Goal: Transaction & Acquisition: Purchase product/service

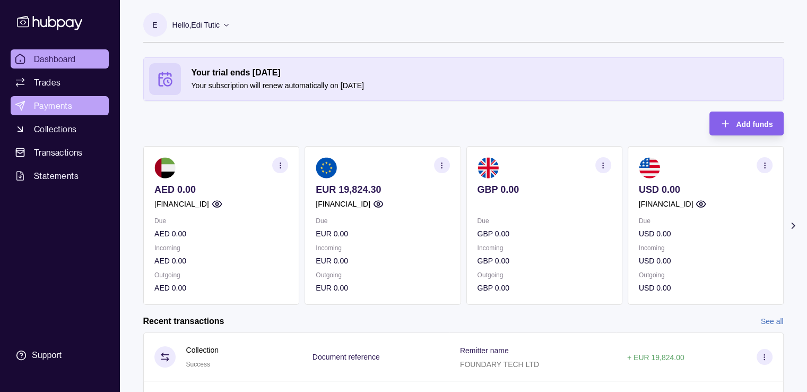
click at [84, 112] on link "Payments" at bounding box center [60, 105] width 98 height 19
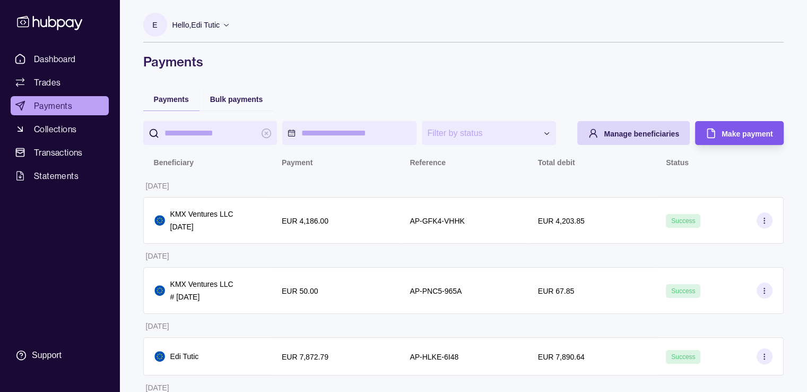
click at [736, 130] on span "Make payment" at bounding box center [747, 134] width 51 height 8
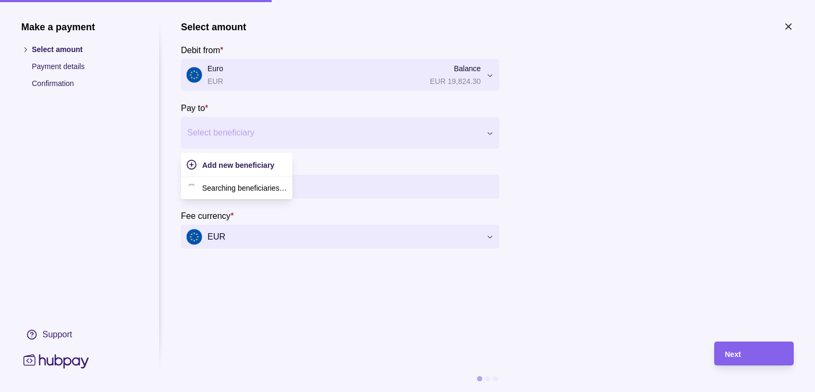
click at [225, 134] on div at bounding box center [333, 132] width 293 height 15
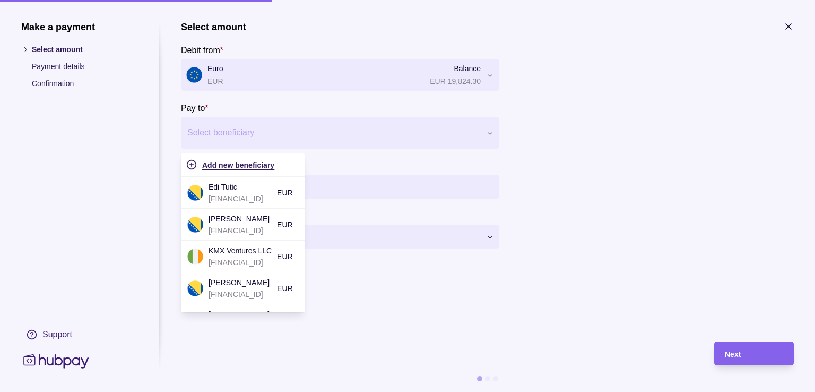
click at [228, 162] on span "Add new beneficiary" at bounding box center [238, 165] width 72 height 8
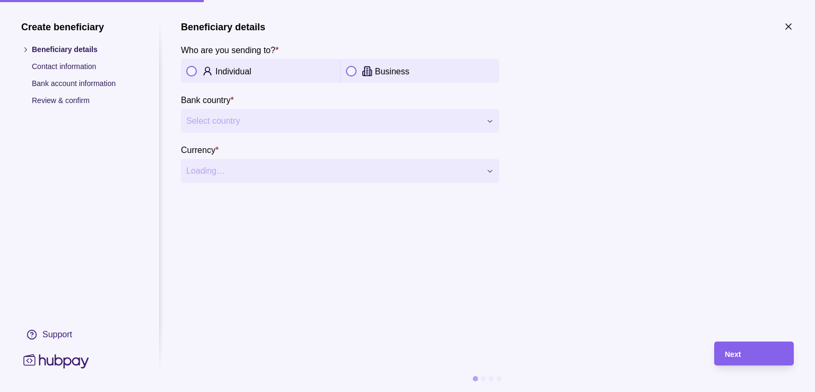
click at [351, 75] on button "button" at bounding box center [351, 71] width 11 height 11
click at [540, 290] on section "**********" at bounding box center [487, 176] width 613 height 310
click at [563, 239] on section "**********" at bounding box center [487, 176] width 613 height 310
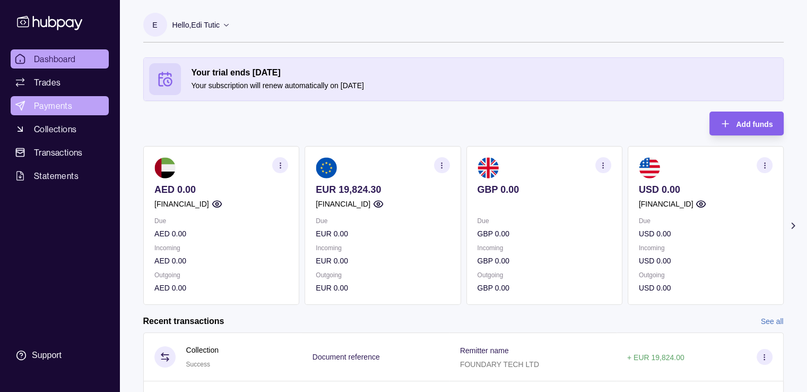
click at [87, 105] on link "Payments" at bounding box center [60, 105] width 98 height 19
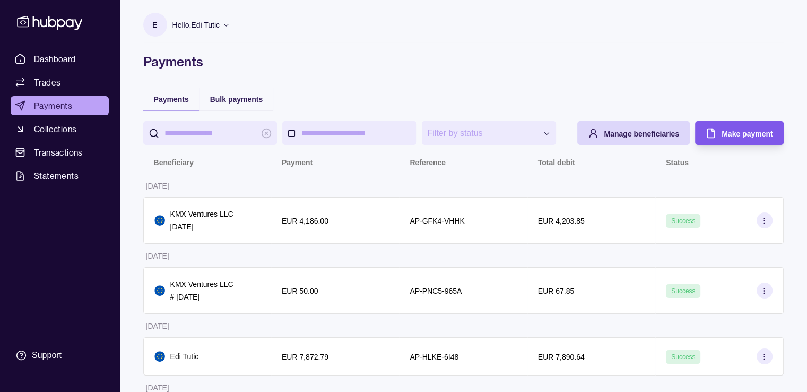
click at [745, 130] on span "Make payment" at bounding box center [747, 134] width 51 height 8
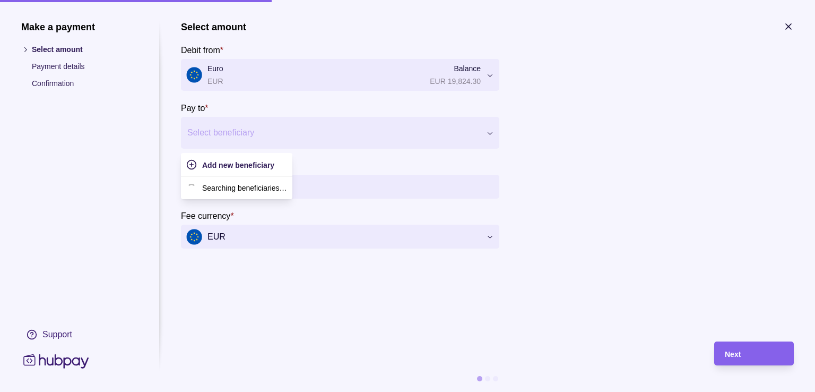
click at [491, 131] on icon at bounding box center [490, 133] width 8 height 8
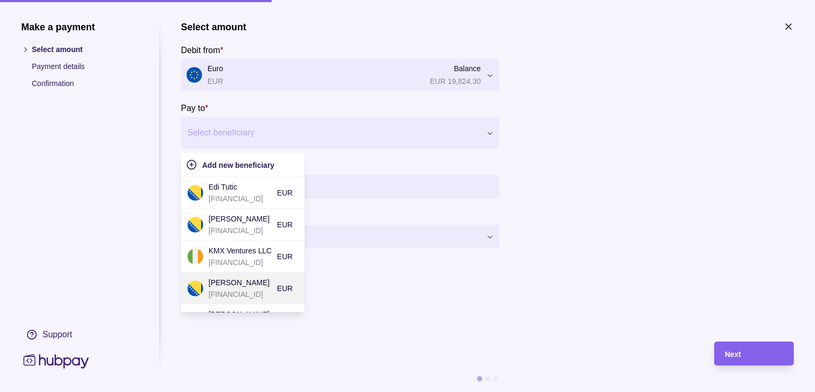
click at [246, 288] on p "[FINANCIAL_ID]" at bounding box center [240, 294] width 63 height 12
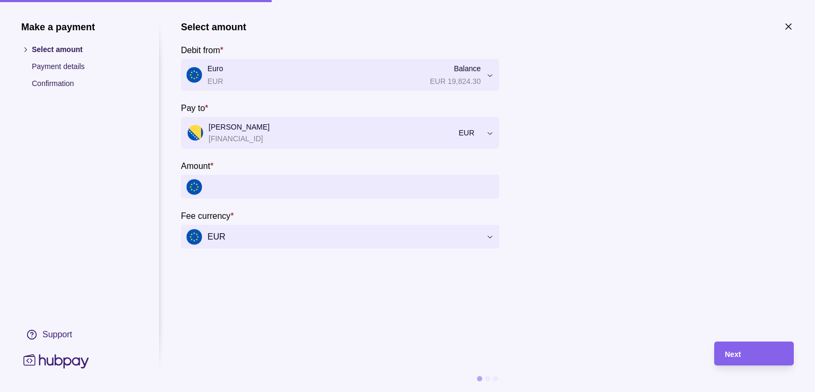
click at [235, 193] on input "Amount *" at bounding box center [351, 187] width 287 height 24
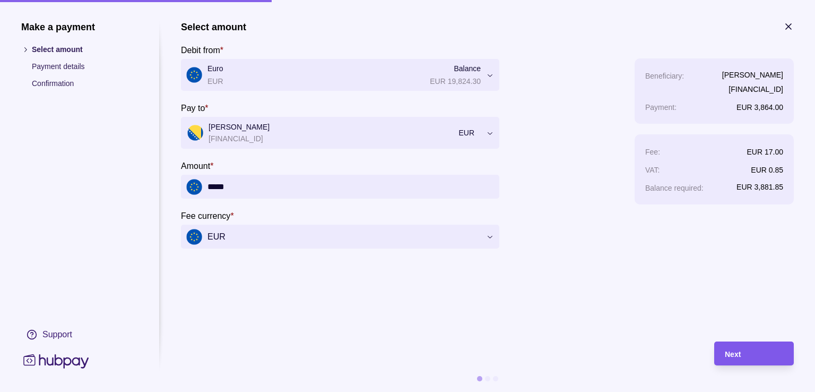
type input "*****"
click at [750, 352] on div "Next" at bounding box center [754, 353] width 58 height 13
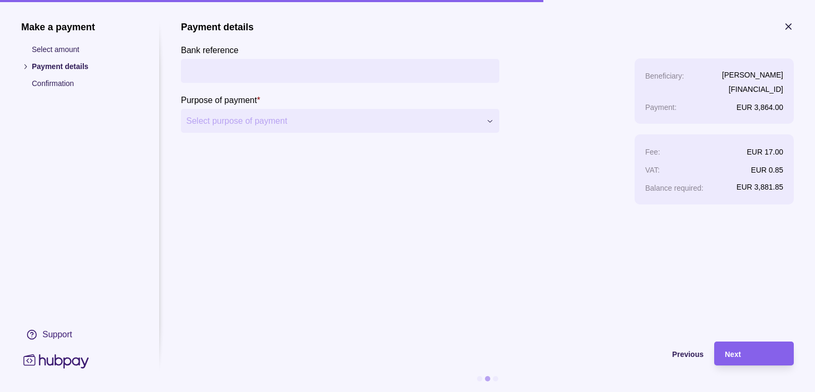
click at [320, 68] on input "Bank reference" at bounding box center [340, 71] width 308 height 24
type input "*"
click at [678, 288] on section "**********" at bounding box center [487, 176] width 613 height 310
click at [264, 74] on input "Bank reference" at bounding box center [340, 71] width 308 height 24
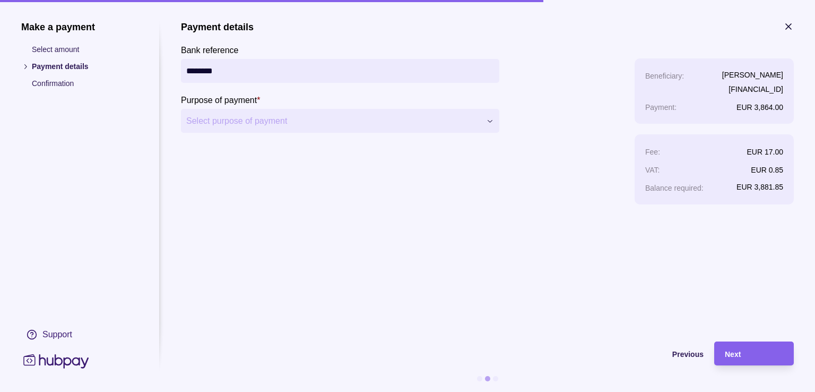
click at [378, 71] on input "********" at bounding box center [340, 71] width 308 height 24
type input "*"
click at [419, 314] on section "**********" at bounding box center [487, 176] width 613 height 310
click at [203, 76] on input "Bank reference" at bounding box center [340, 71] width 308 height 24
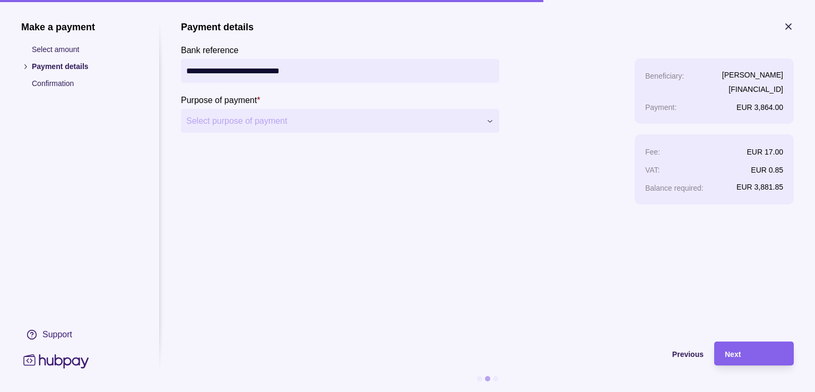
type input "**********"
click at [730, 353] on span "Next" at bounding box center [733, 354] width 16 height 8
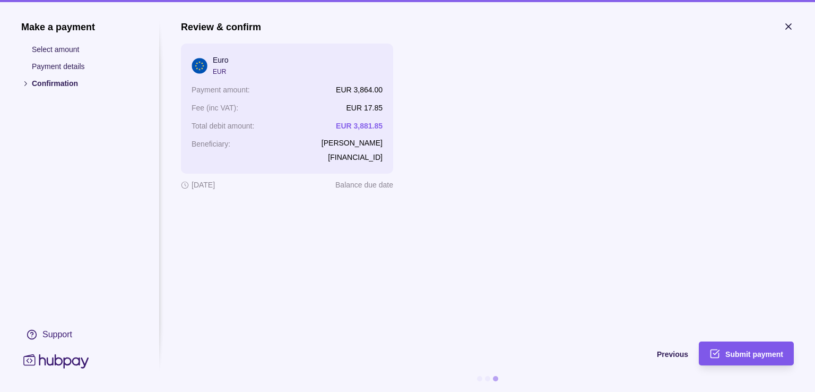
click at [754, 351] on span "Submit payment" at bounding box center [755, 354] width 58 height 8
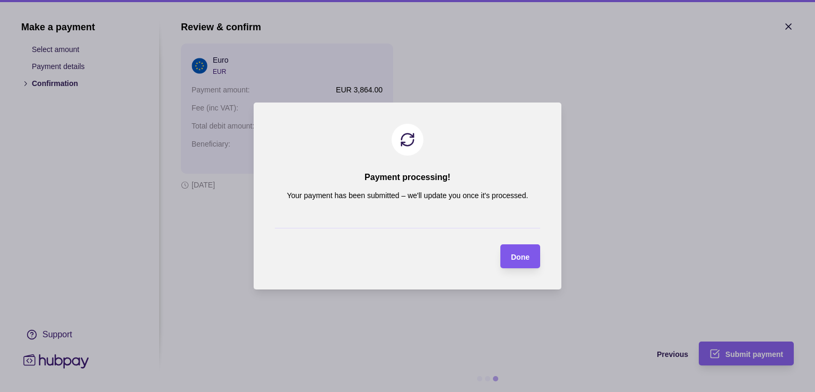
click at [525, 253] on span "Done" at bounding box center [520, 257] width 19 height 8
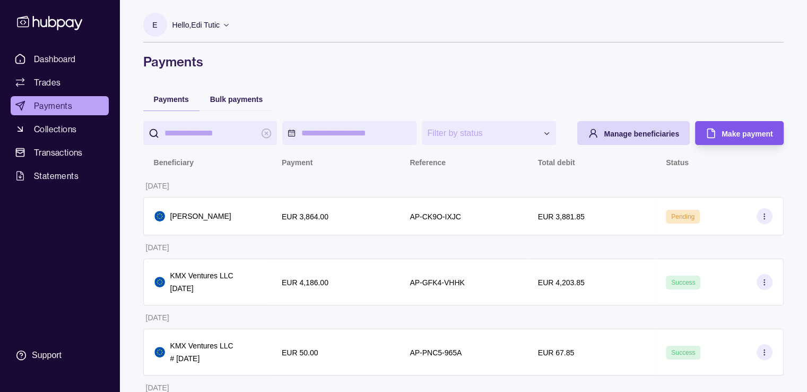
click at [727, 131] on span "Make payment" at bounding box center [747, 134] width 51 height 8
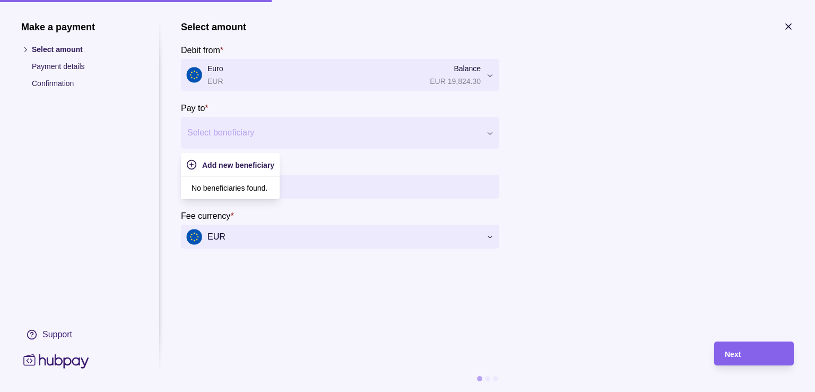
click at [491, 137] on div at bounding box center [490, 133] width 19 height 32
type input "***"
click at [261, 193] on p "[FINANCIAL_ID]" at bounding box center [239, 199] width 61 height 12
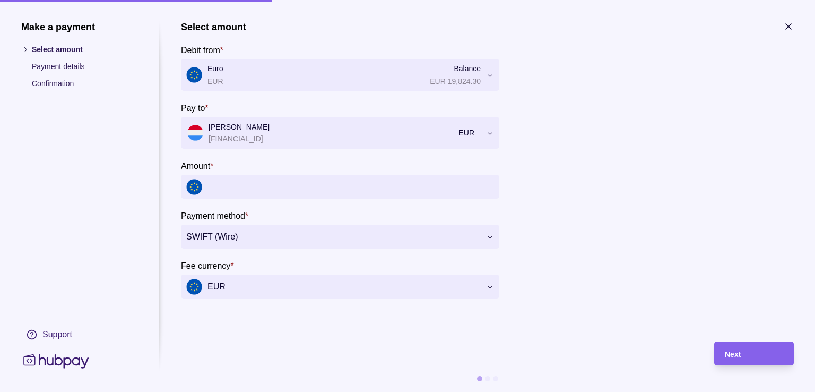
click at [261, 193] on input "Amount *" at bounding box center [351, 187] width 287 height 24
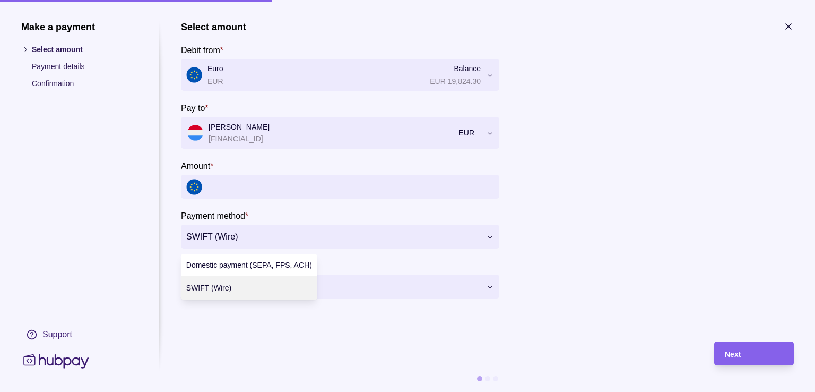
click at [245, 238] on div at bounding box center [407, 196] width 815 height 392
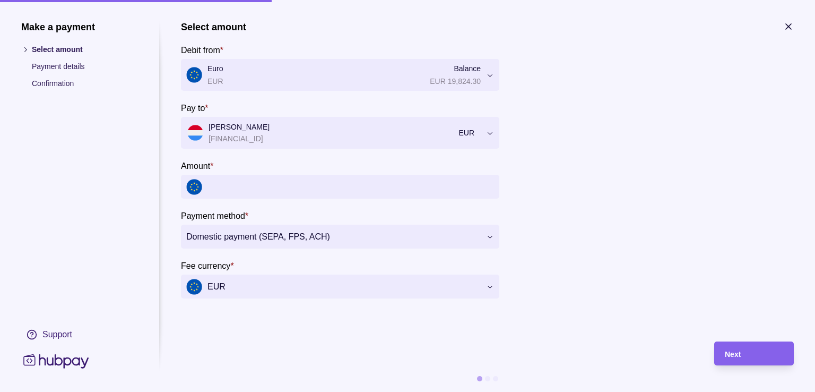
click at [232, 184] on input "Amount *" at bounding box center [351, 187] width 287 height 24
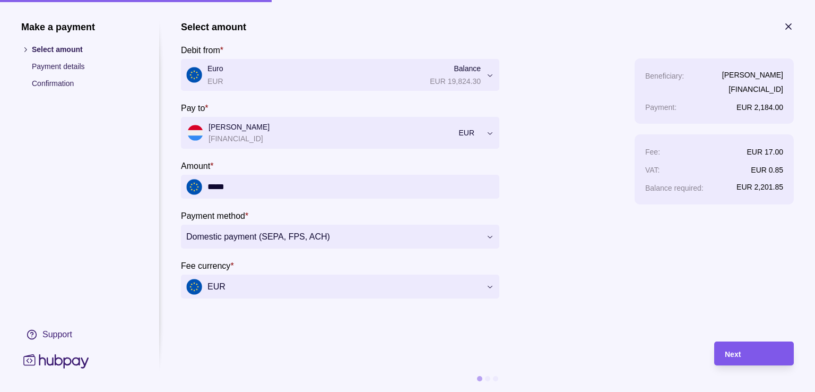
type input "*****"
click at [745, 351] on div "Next" at bounding box center [754, 353] width 58 height 13
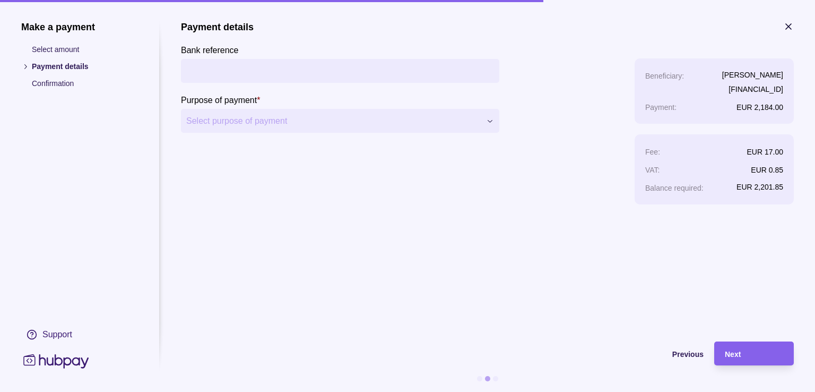
click at [378, 73] on input "Bank reference" at bounding box center [340, 71] width 308 height 24
type input "**********"
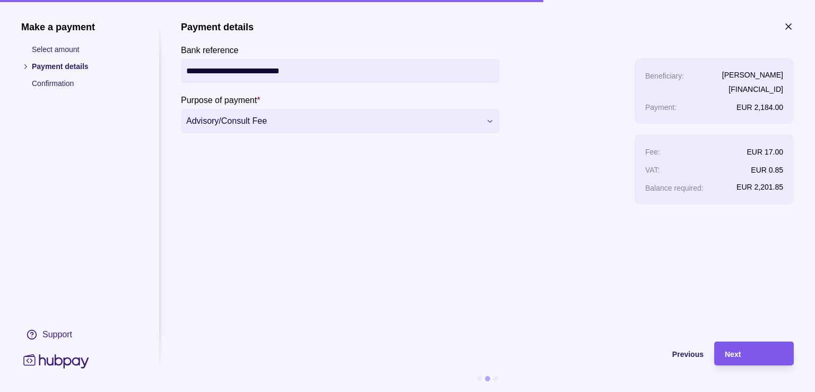
click at [746, 355] on div "Next" at bounding box center [754, 353] width 58 height 13
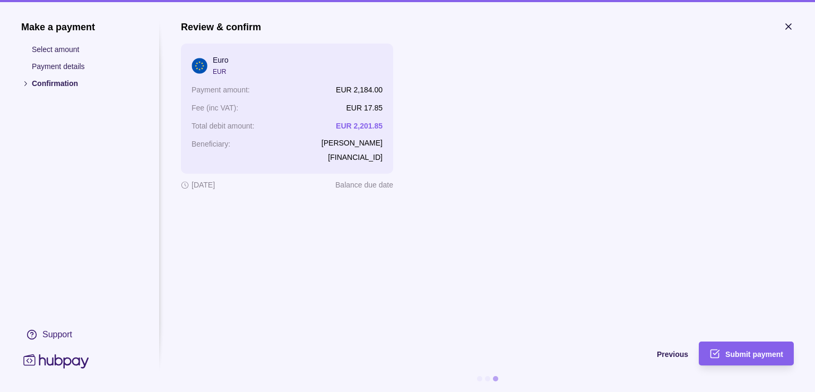
click at [48, 48] on p "Select amount" at bounding box center [85, 50] width 106 height 12
click at [488, 380] on div at bounding box center [487, 378] width 5 height 5
click at [677, 355] on span "Previous" at bounding box center [672, 354] width 31 height 8
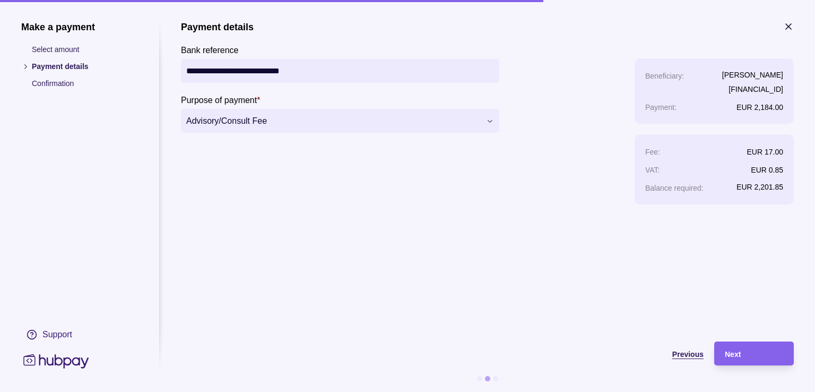
click at [681, 354] on span "Previous" at bounding box center [688, 354] width 31 height 8
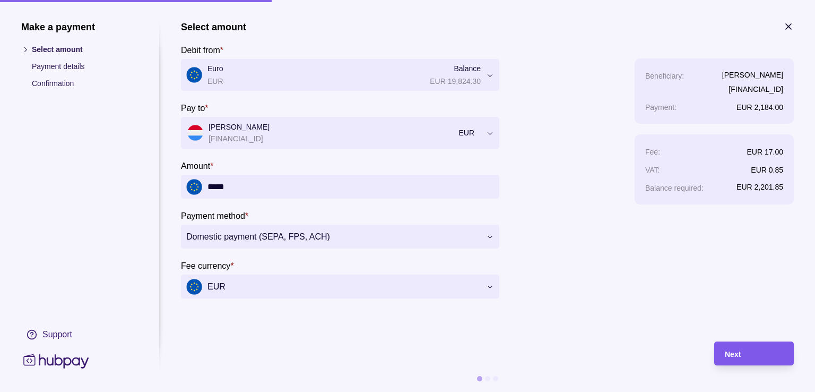
click at [759, 350] on div "Next" at bounding box center [754, 353] width 58 height 13
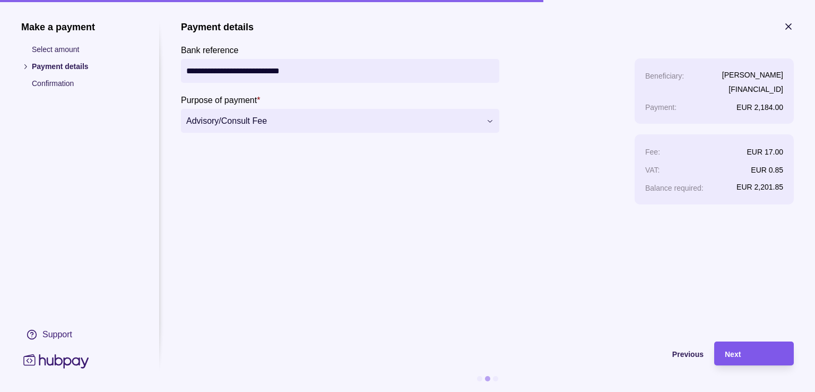
click at [759, 350] on div "Next" at bounding box center [754, 353] width 58 height 13
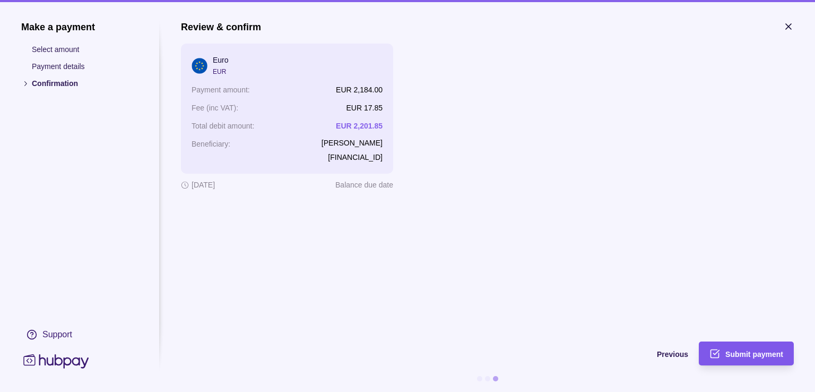
click at [759, 353] on span "Submit payment" at bounding box center [755, 354] width 58 height 8
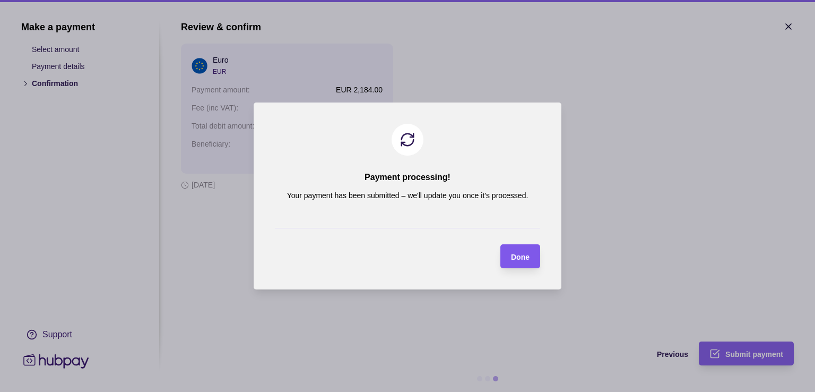
click at [533, 253] on section "Done" at bounding box center [521, 256] width 40 height 24
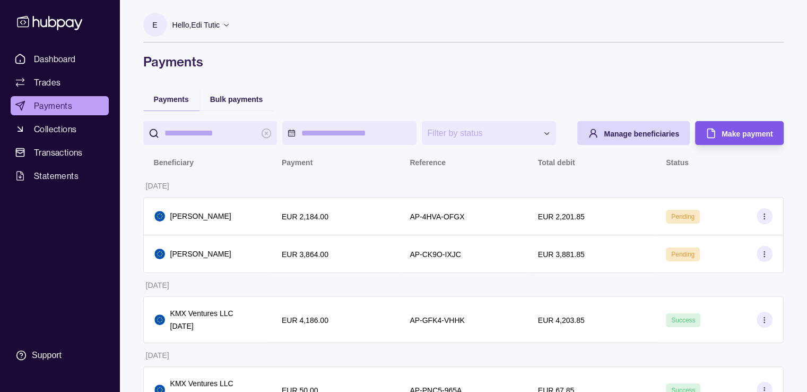
click at [720, 126] on div "Make payment" at bounding box center [731, 133] width 83 height 24
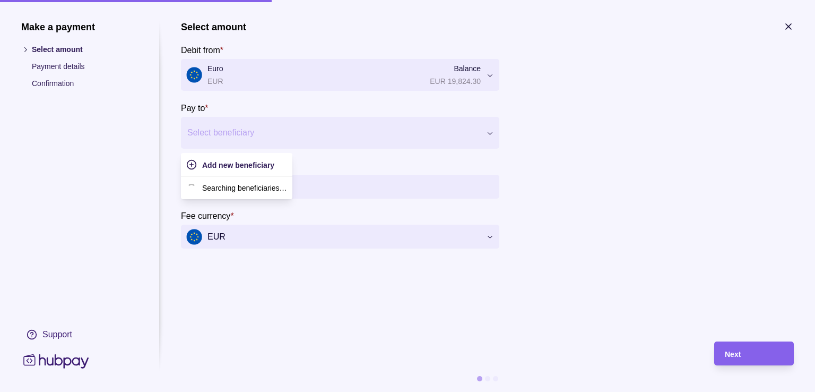
click at [288, 136] on div at bounding box center [333, 132] width 293 height 15
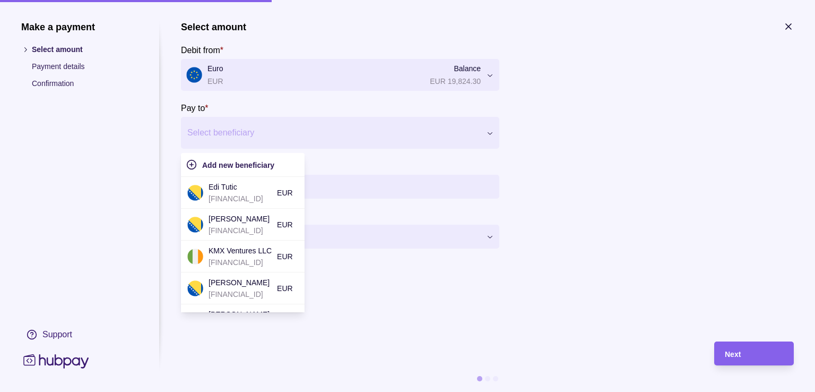
type input "*"
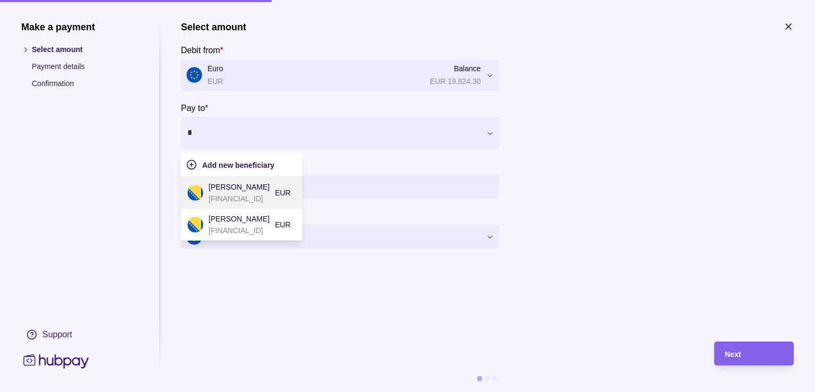
click at [246, 194] on p "[FINANCIAL_ID]" at bounding box center [239, 199] width 61 height 12
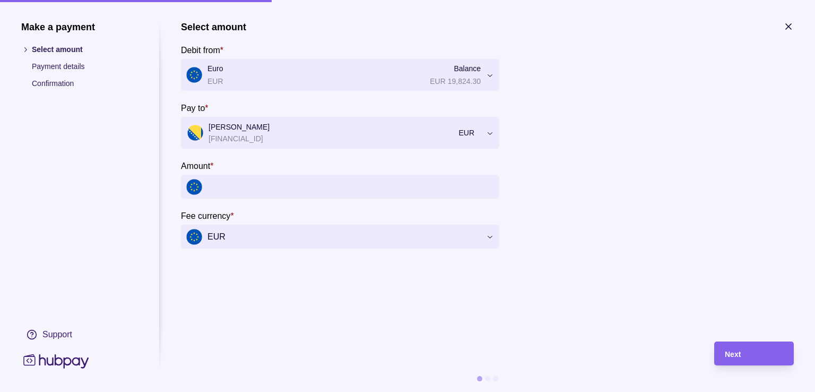
click at [246, 193] on input "Amount *" at bounding box center [351, 187] width 287 height 24
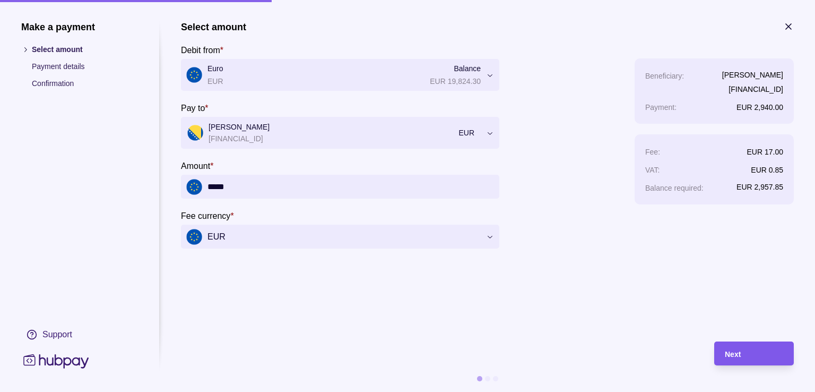
type input "*****"
click at [757, 352] on div "Next" at bounding box center [754, 353] width 58 height 13
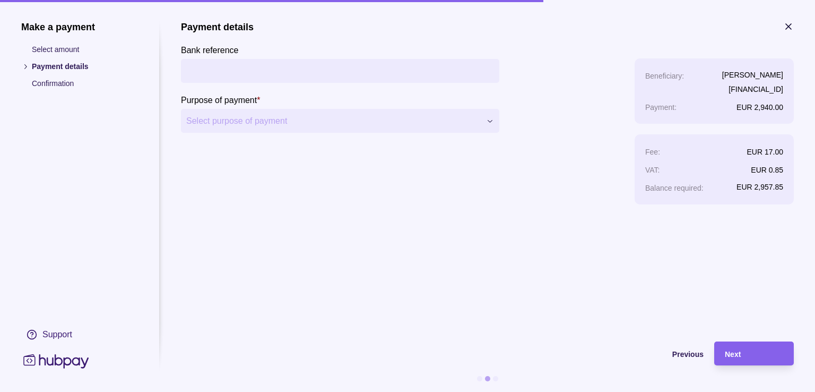
click at [361, 67] on input "Bank reference" at bounding box center [340, 71] width 308 height 24
type input "**********"
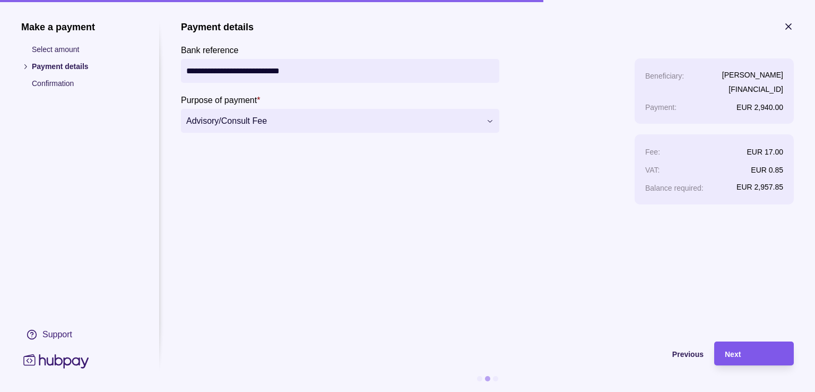
click at [742, 358] on div "Next" at bounding box center [754, 353] width 58 height 13
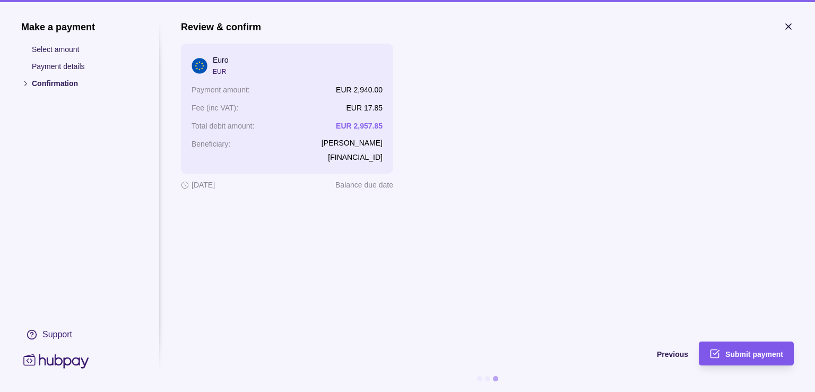
click at [741, 352] on span "Submit payment" at bounding box center [755, 354] width 58 height 8
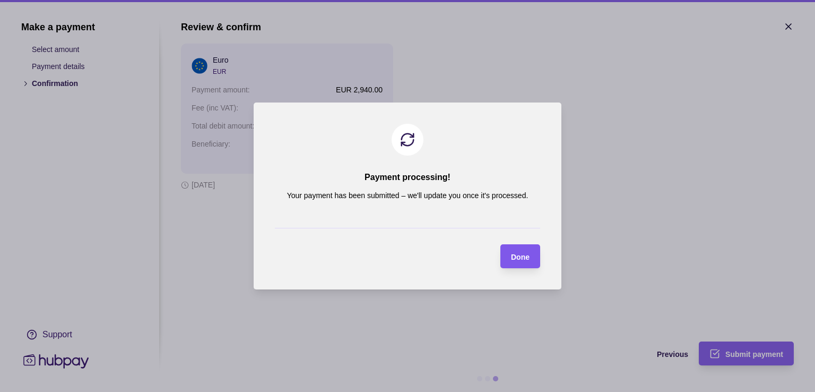
click at [517, 253] on span "Done" at bounding box center [520, 257] width 19 height 8
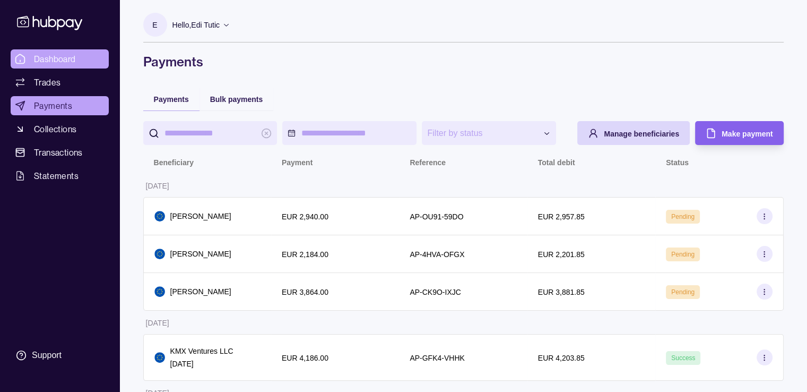
click at [74, 56] on span "Dashboard" at bounding box center [55, 59] width 42 height 13
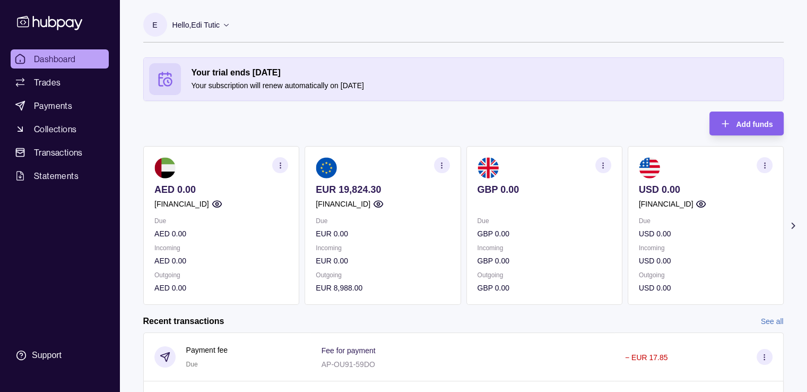
click at [204, 29] on p "Hello, Edi Tutic" at bounding box center [197, 25] width 48 height 12
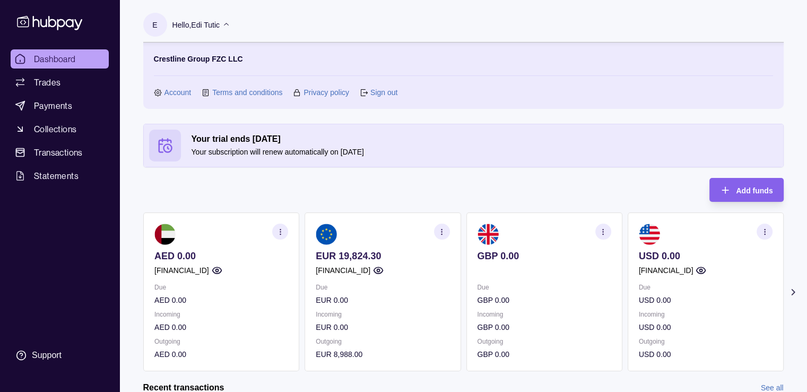
click at [385, 94] on link "Sign out" at bounding box center [384, 93] width 27 height 12
